Goal: Information Seeking & Learning: Learn about a topic

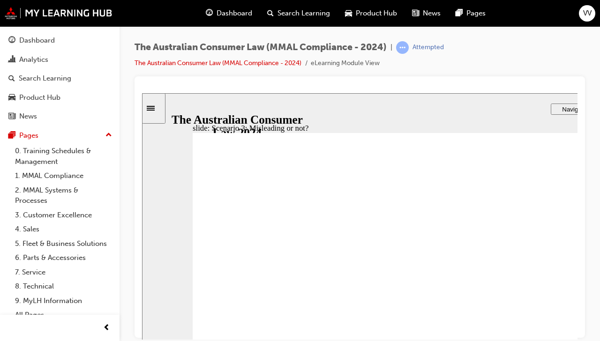
scroll to position [18, 0]
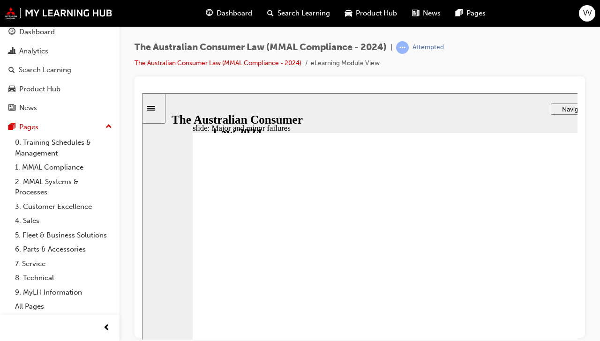
drag, startPoint x: 475, startPoint y: 237, endPoint x: 374, endPoint y: 315, distance: 127.7
drag, startPoint x: 333, startPoint y: 305, endPoint x: 581, endPoint y: 311, distance: 247.6
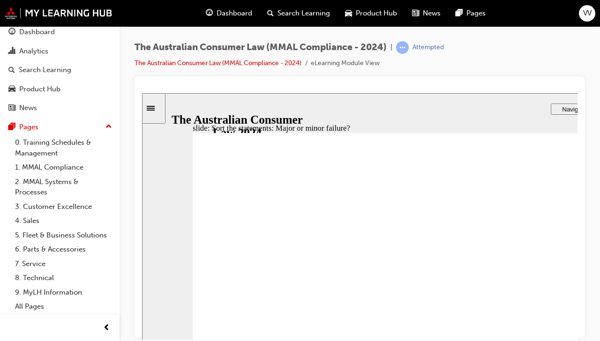
drag, startPoint x: 432, startPoint y: 219, endPoint x: 315, endPoint y: 324, distance: 157.4
drag, startPoint x: 410, startPoint y: 220, endPoint x: 567, endPoint y: 315, distance: 183.2
drag, startPoint x: 486, startPoint y: 230, endPoint x: 338, endPoint y: 329, distance: 177.7
drag, startPoint x: 434, startPoint y: 239, endPoint x: 553, endPoint y: 339, distance: 156.1
drag, startPoint x: 553, startPoint y: 339, endPoint x: 309, endPoint y: 347, distance: 244.4
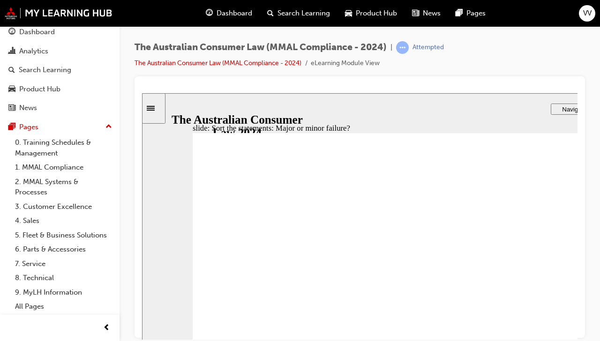
drag, startPoint x: 411, startPoint y: 237, endPoint x: 524, endPoint y: 318, distance: 138.8
drag, startPoint x: 551, startPoint y: 321, endPoint x: 225, endPoint y: 340, distance: 325.9
drag, startPoint x: 429, startPoint y: 231, endPoint x: 297, endPoint y: 317, distance: 158.1
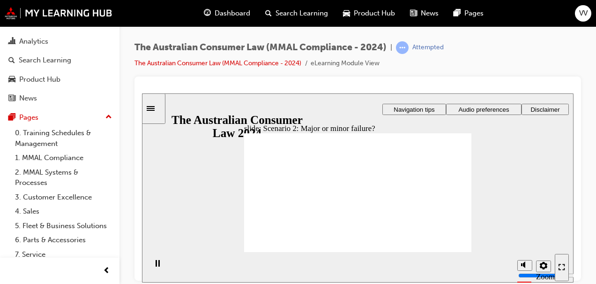
click at [571, 265] on section "Playback Speed 2 1.75 1.5 1.25 Normal" at bounding box center [358, 266] width 432 height 30
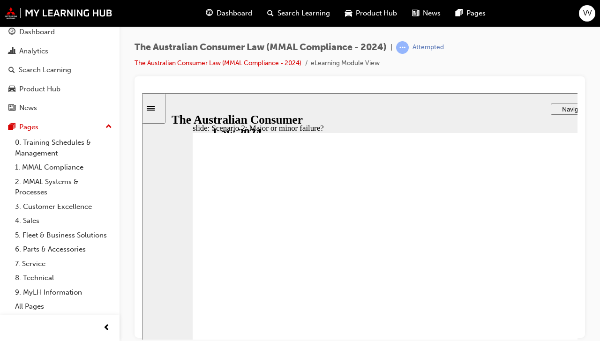
drag, startPoint x: 611, startPoint y: 277, endPoint x: 605, endPoint y: 266, distance: 11.7
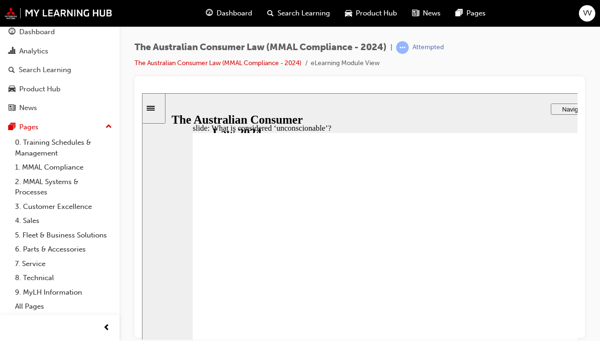
drag, startPoint x: 440, startPoint y: 240, endPoint x: 315, endPoint y: 310, distance: 142.9
drag, startPoint x: 421, startPoint y: 240, endPoint x: 553, endPoint y: 321, distance: 154.9
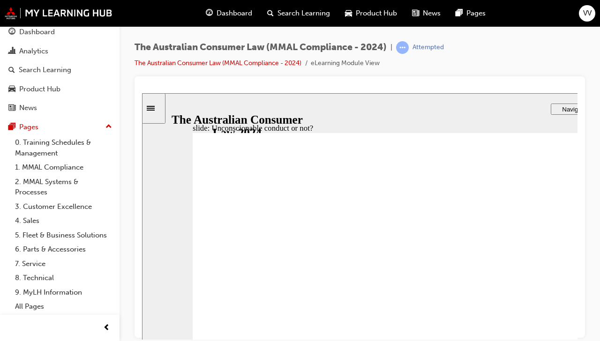
drag, startPoint x: 553, startPoint y: 321, endPoint x: 316, endPoint y: 319, distance: 236.7
drag, startPoint x: 433, startPoint y: 232, endPoint x: 557, endPoint y: 307, distance: 144.9
drag, startPoint x: 442, startPoint y: 235, endPoint x: 293, endPoint y: 309, distance: 166.7
drag, startPoint x: 421, startPoint y: 228, endPoint x: 544, endPoint y: 317, distance: 151.4
drag, startPoint x: 534, startPoint y: 313, endPoint x: 305, endPoint y: 310, distance: 229.3
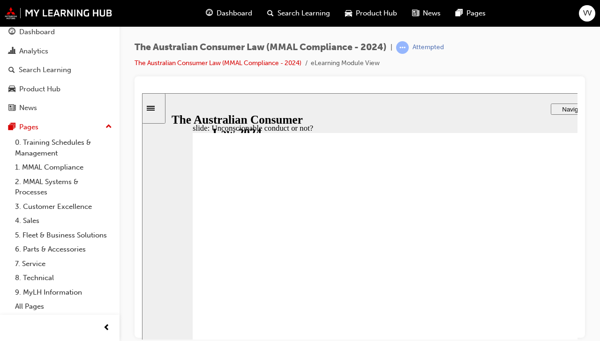
drag, startPoint x: 423, startPoint y: 225, endPoint x: 309, endPoint y: 322, distance: 148.7
drag, startPoint x: 439, startPoint y: 224, endPoint x: 590, endPoint y: 315, distance: 176.6
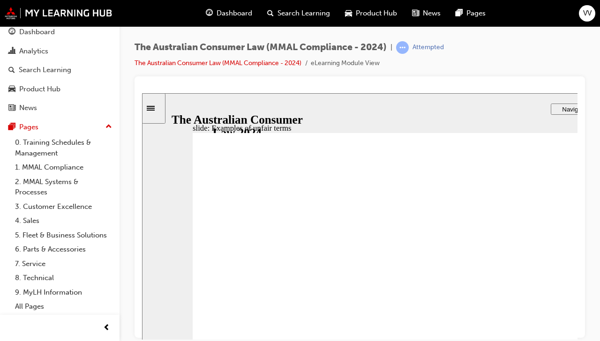
drag, startPoint x: 440, startPoint y: 239, endPoint x: 294, endPoint y: 318, distance: 165.7
drag, startPoint x: 295, startPoint y: 318, endPoint x: 566, endPoint y: 323, distance: 271.0
drag, startPoint x: 421, startPoint y: 217, endPoint x: 279, endPoint y: 300, distance: 164.3
drag, startPoint x: 451, startPoint y: 209, endPoint x: 602, endPoint y: 297, distance: 175.0
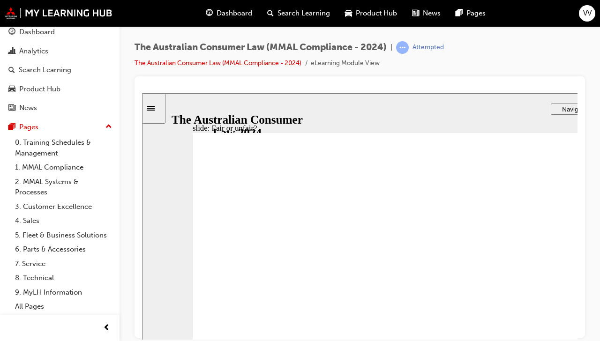
drag, startPoint x: 436, startPoint y: 229, endPoint x: 276, endPoint y: 327, distance: 188.3
drag, startPoint x: 303, startPoint y: 302, endPoint x: 590, endPoint y: 301, distance: 286.9
drag, startPoint x: 442, startPoint y: 237, endPoint x: 302, endPoint y: 343, distance: 175.3
drag, startPoint x: 296, startPoint y: 332, endPoint x: 588, endPoint y: 330, distance: 292.1
drag, startPoint x: 436, startPoint y: 233, endPoint x: 313, endPoint y: 302, distance: 140.2
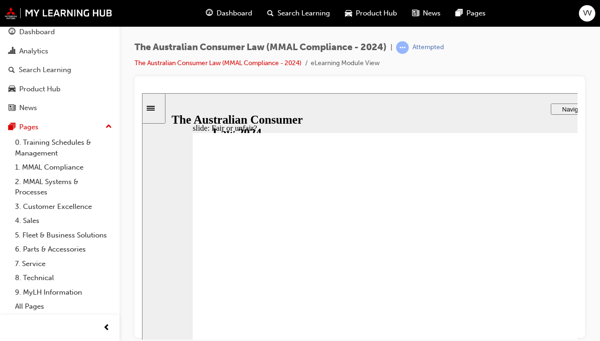
drag, startPoint x: 441, startPoint y: 223, endPoint x: 559, endPoint y: 313, distance: 148.5
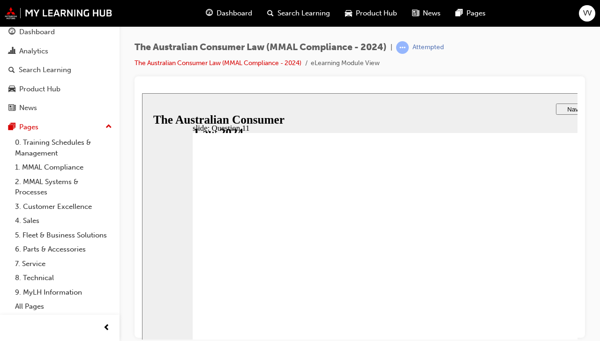
checkbox input "true"
checkbox input "false"
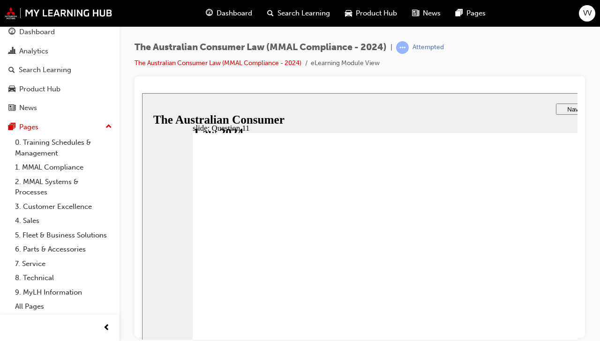
radio input "false"
radio input "true"
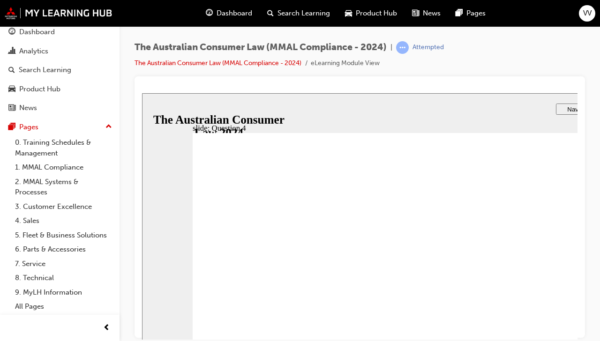
checkbox input "true"
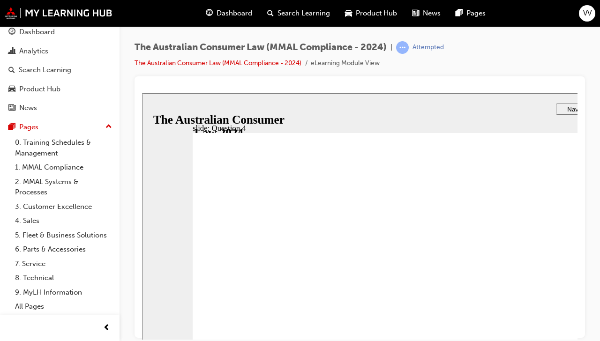
checkbox input "true"
radio input "true"
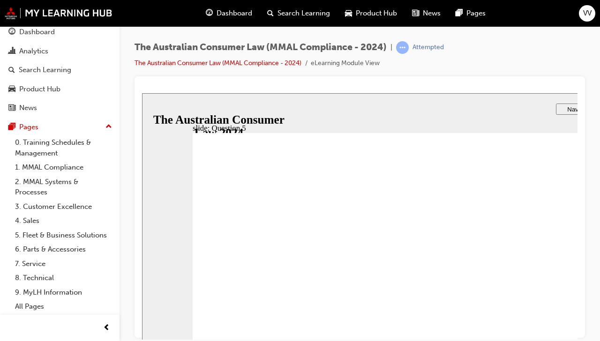
radio input "false"
radio input "true"
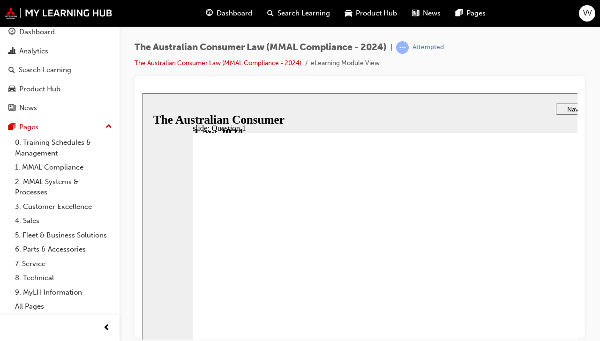
checkbox input "true"
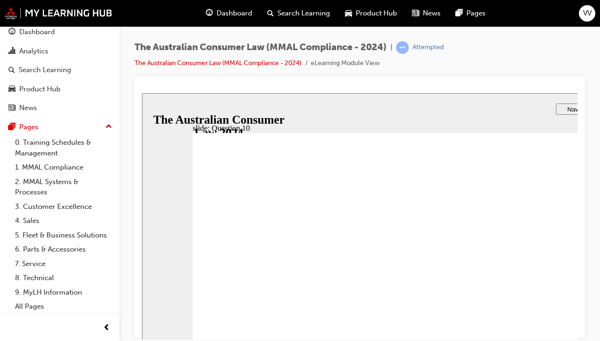
drag, startPoint x: 328, startPoint y: 255, endPoint x: 658, endPoint y: 393, distance: 357.7
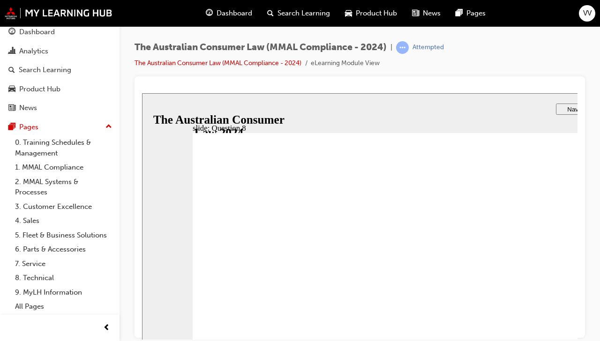
radio input "true"
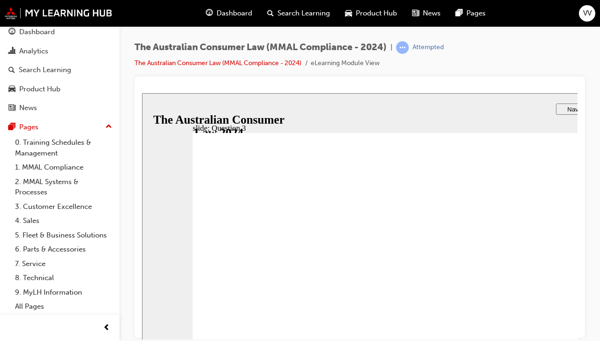
checkbox input "true"
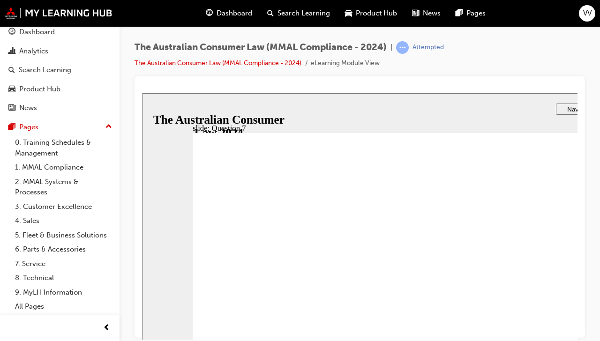
radio input "true"
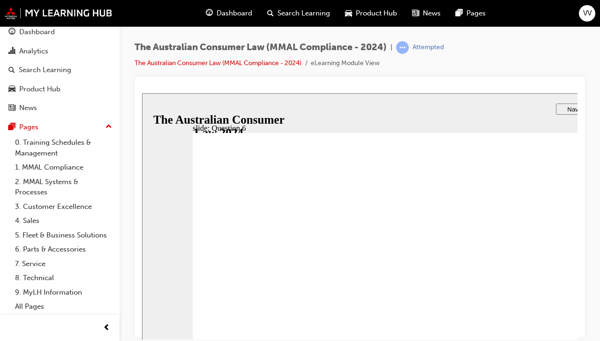
checkbox input "true"
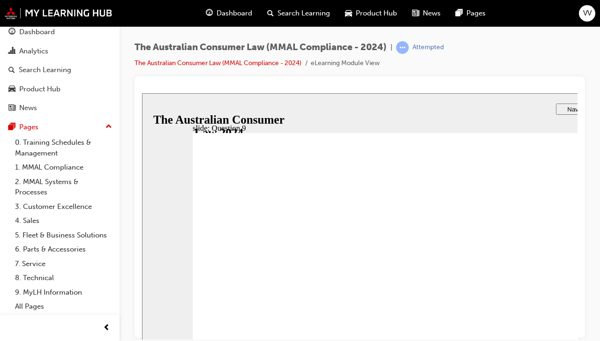
checkbox input "true"
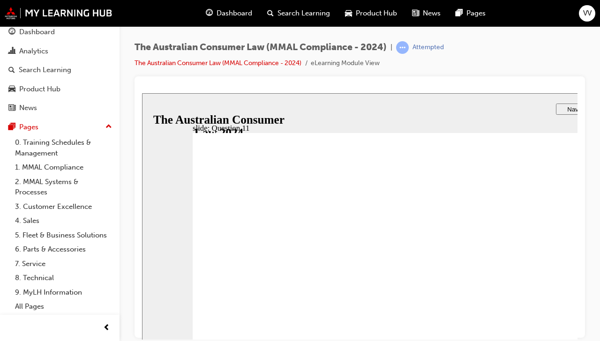
checkbox input "true"
radio input "true"
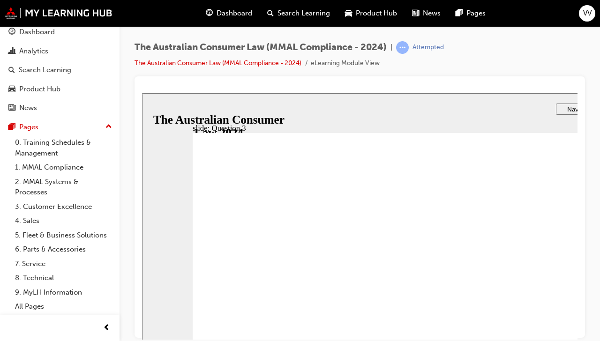
radio input "true"
checkbox input "true"
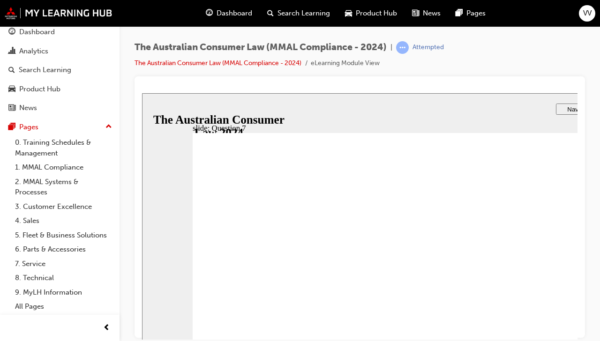
checkbox input "true"
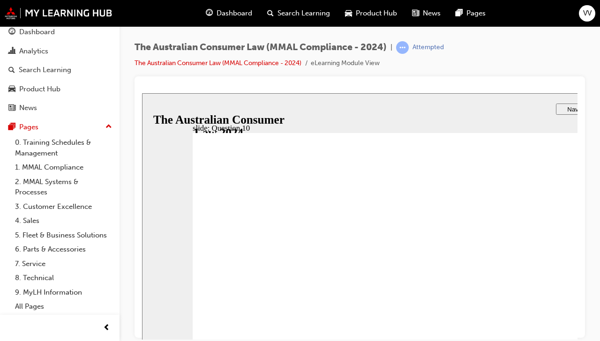
checkbox input "true"
radio input "true"
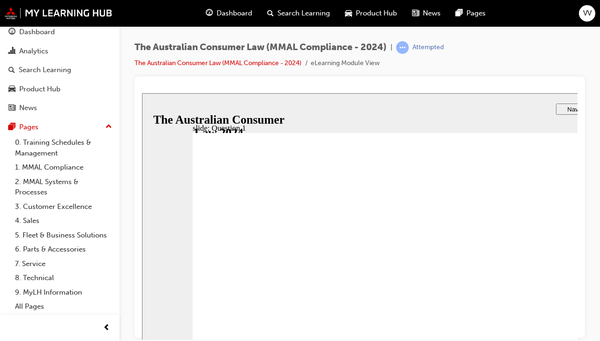
radio input "true"
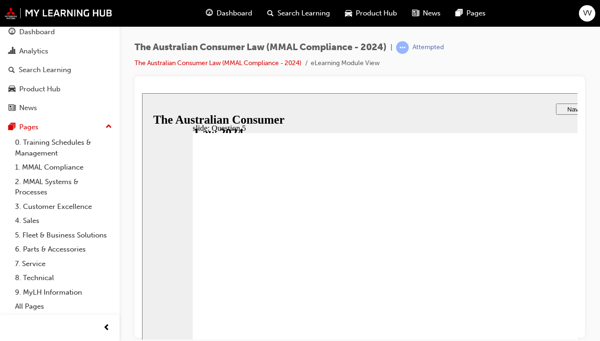
checkbox input "true"
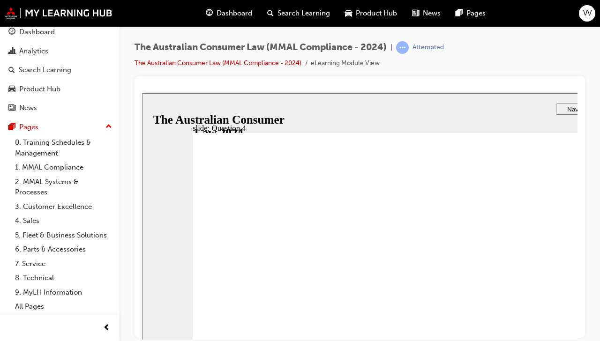
drag, startPoint x: 387, startPoint y: 315, endPoint x: 398, endPoint y: 323, distance: 13.8
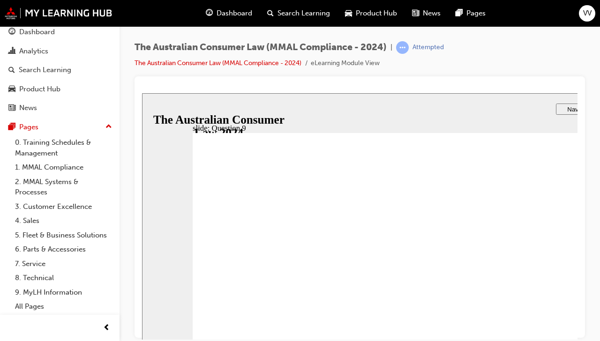
checkbox input "true"
checkbox input "false"
checkbox input "true"
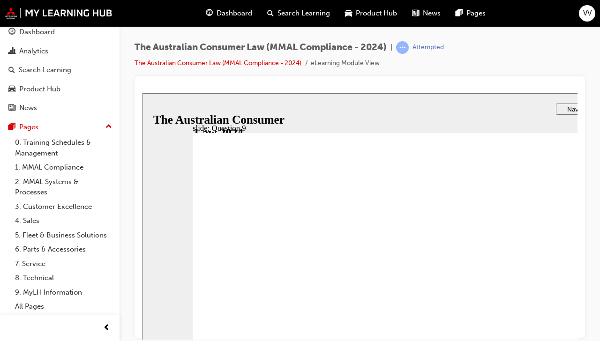
radio input "true"
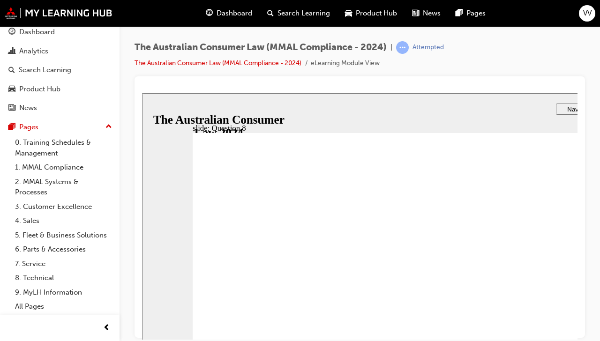
radio input "true"
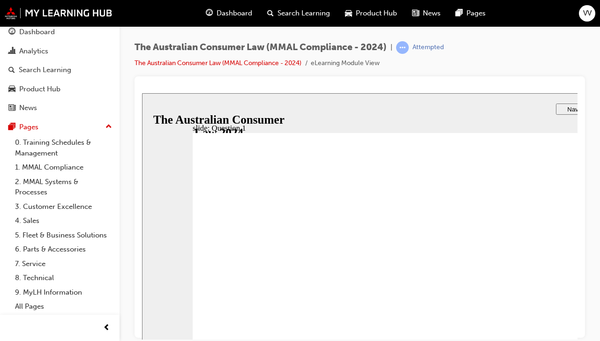
radio input "true"
checkbox input "true"
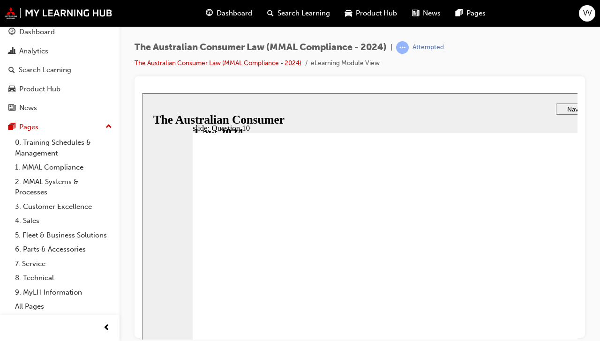
checkbox input "true"
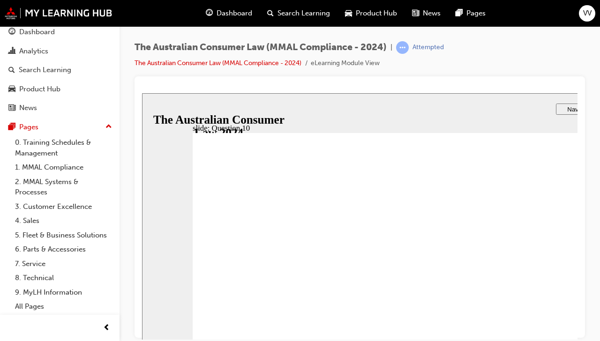
radio input "false"
radio input "true"
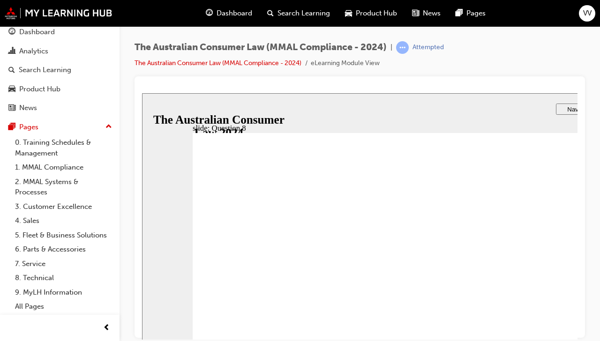
radio input "true"
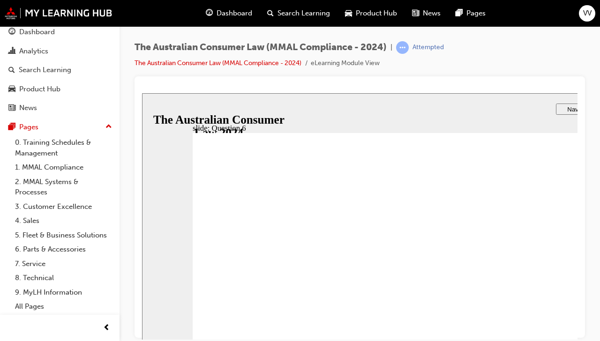
radio input "true"
checkbox input "true"
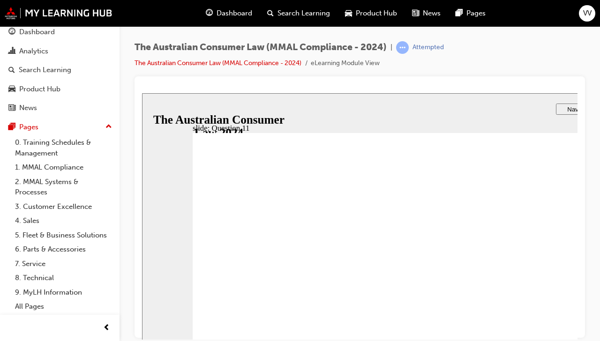
checkbox input "true"
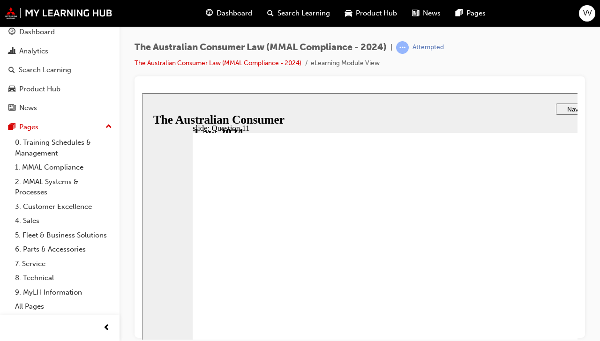
checkbox input "true"
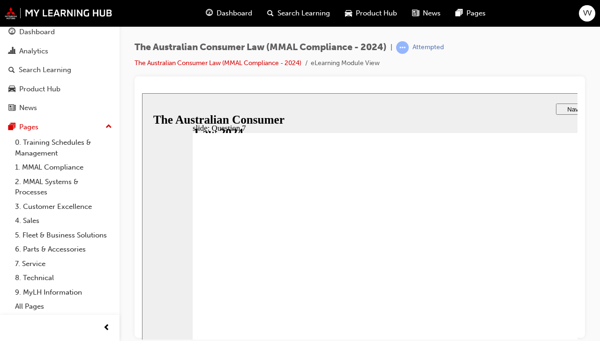
checkbox input "true"
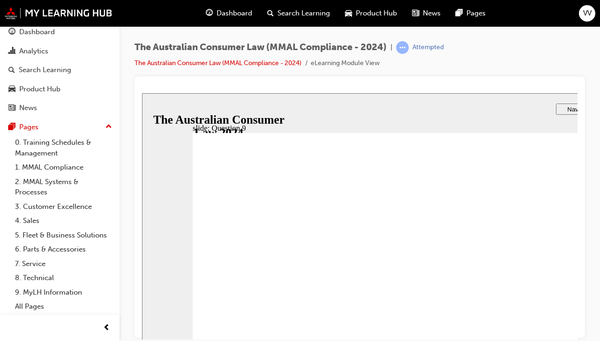
radio input "true"
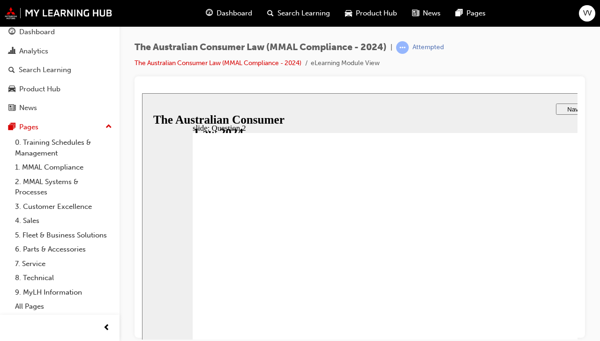
checkbox input "true"
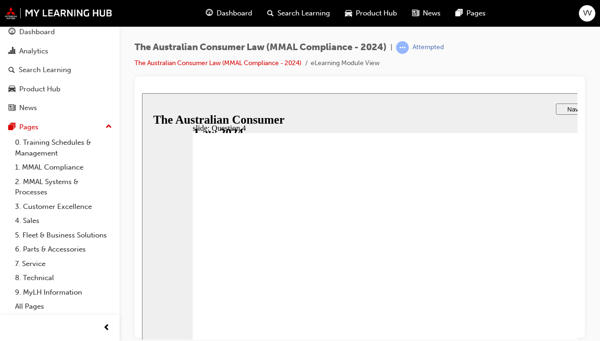
radio input "true"
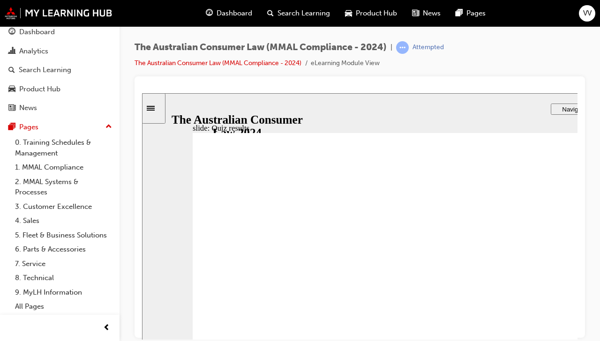
radio input "true"
checkbox input "true"
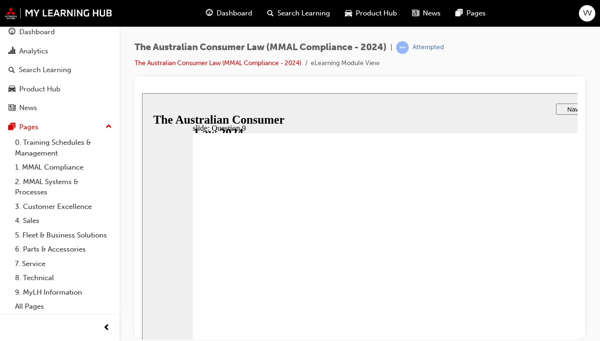
drag, startPoint x: 350, startPoint y: 299, endPoint x: 350, endPoint y: 306, distance: 6.6
checkbox input "true"
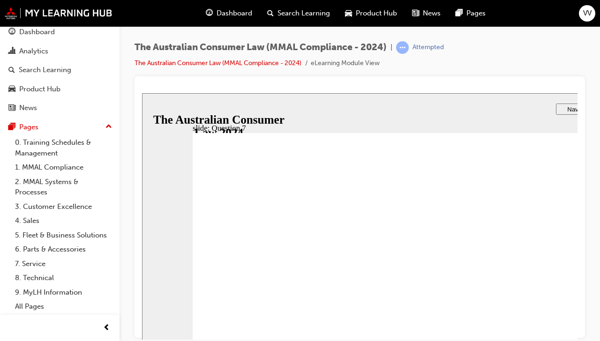
checkbox input "true"
radio input "true"
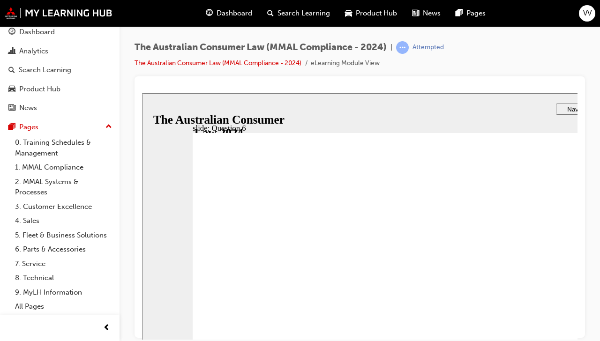
checkbox input "true"
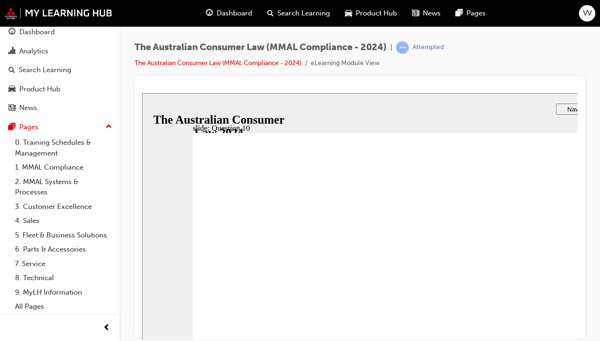
radio input "true"
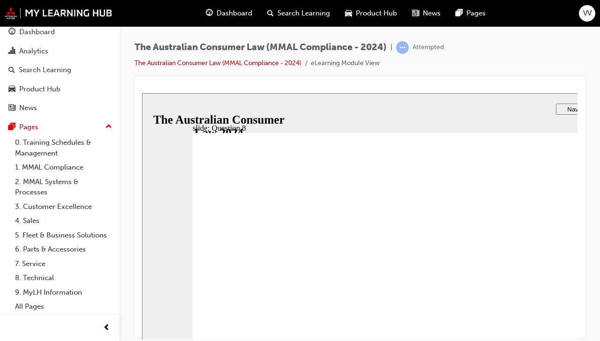
radio input "true"
checkbox input "true"
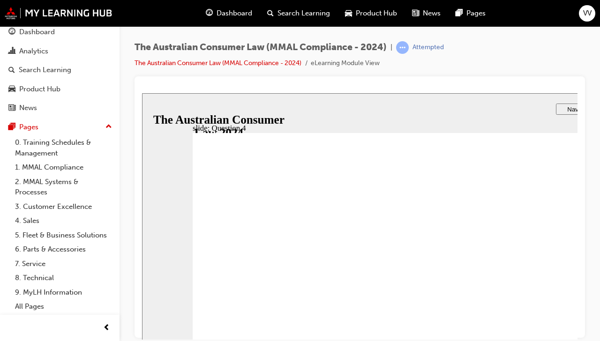
checkbox input "true"
radio input "true"
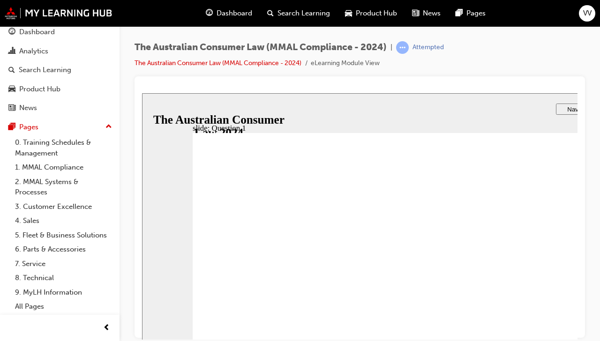
radio input "true"
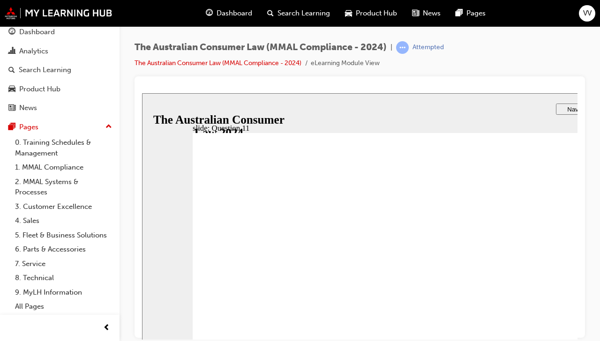
checkbox input "true"
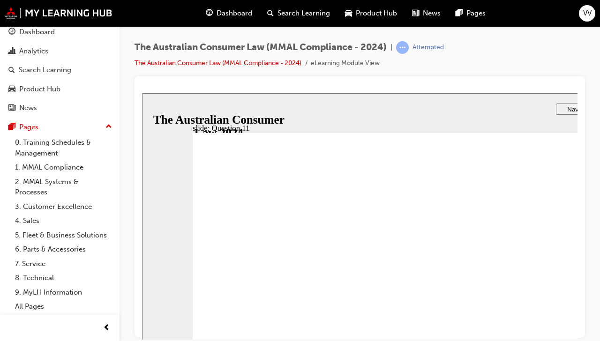
checkbox input "true"
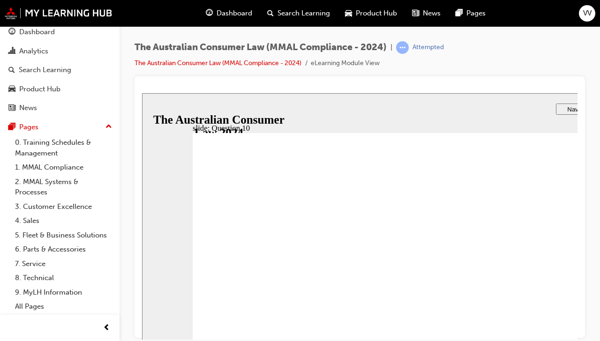
checkbox input "true"
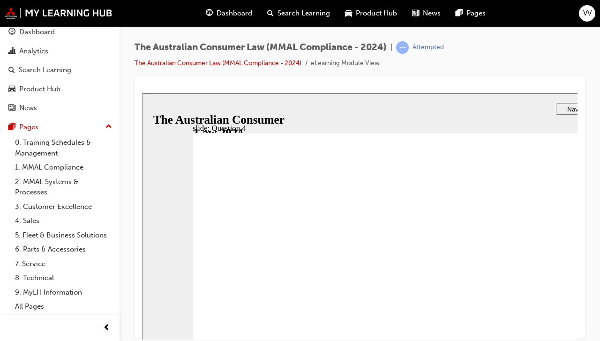
checkbox input "true"
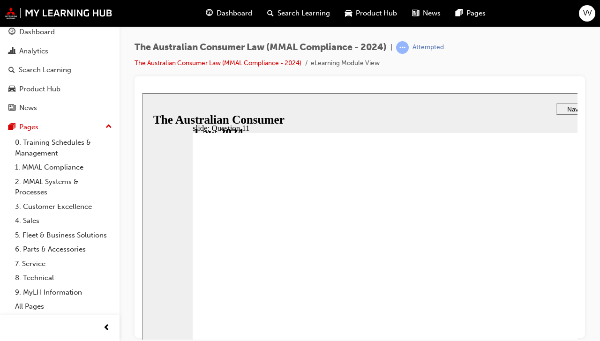
checkbox input "true"
drag, startPoint x: 358, startPoint y: 294, endPoint x: 319, endPoint y: 292, distance: 39.0
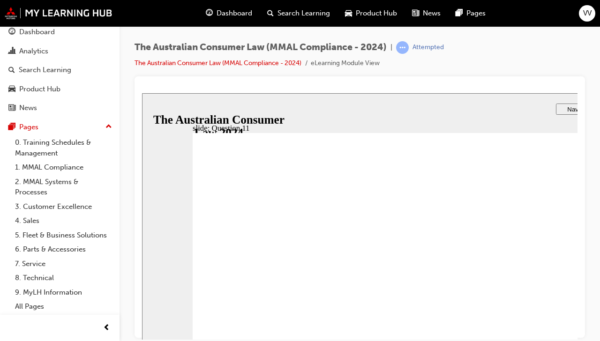
checkbox input "true"
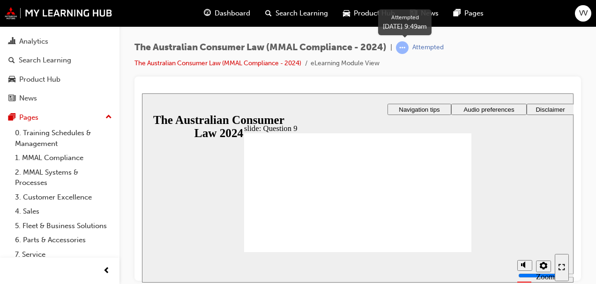
click at [401, 53] on span "learningRecordVerb_ATTEMPT-icon" at bounding box center [402, 47] width 13 height 13
click at [73, 157] on link "1. MMAL Compliance" at bounding box center [63, 157] width 105 height 15
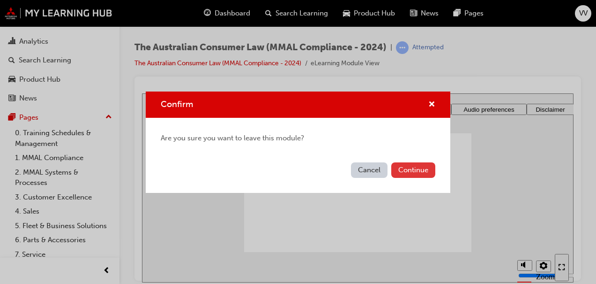
click at [416, 173] on button "Continue" at bounding box center [413, 169] width 44 height 15
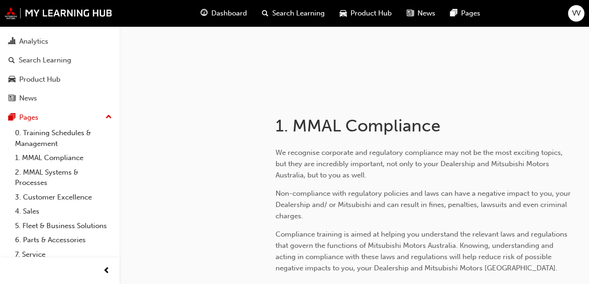
scroll to position [96, 0]
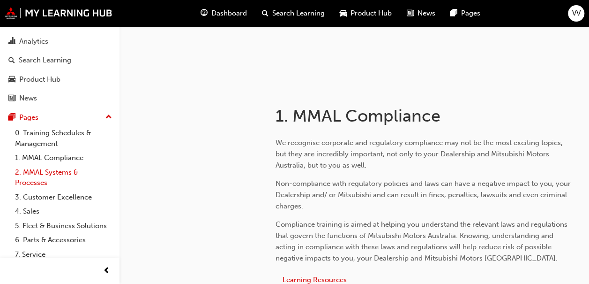
click at [47, 171] on link "2. MMAL Systems & Processes" at bounding box center [63, 177] width 105 height 25
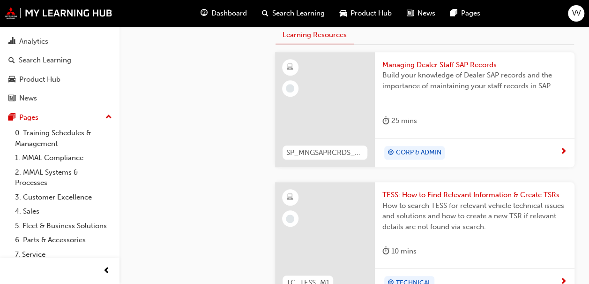
scroll to position [371, 0]
click at [503, 62] on span "Managing Dealer Staff SAP Records" at bounding box center [475, 65] width 185 height 11
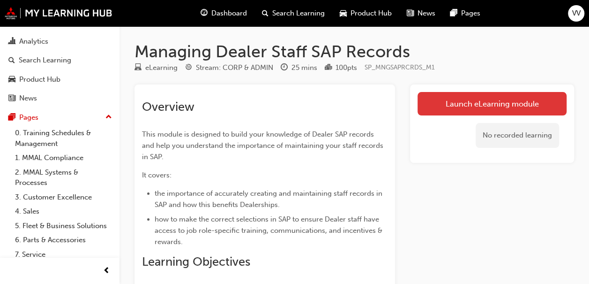
click at [461, 106] on link "Launch eLearning module" at bounding box center [492, 103] width 149 height 23
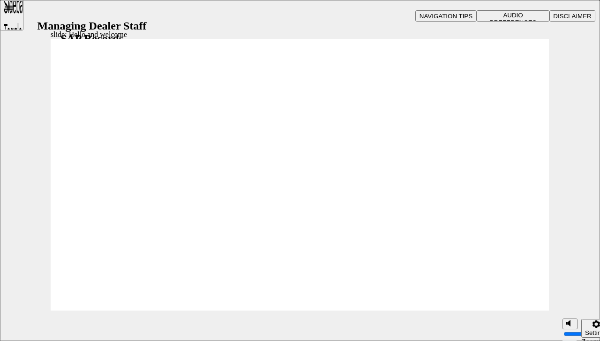
drag, startPoint x: 387, startPoint y: 173, endPoint x: 531, endPoint y: 303, distance: 193.8
